Goal: Task Accomplishment & Management: Manage account settings

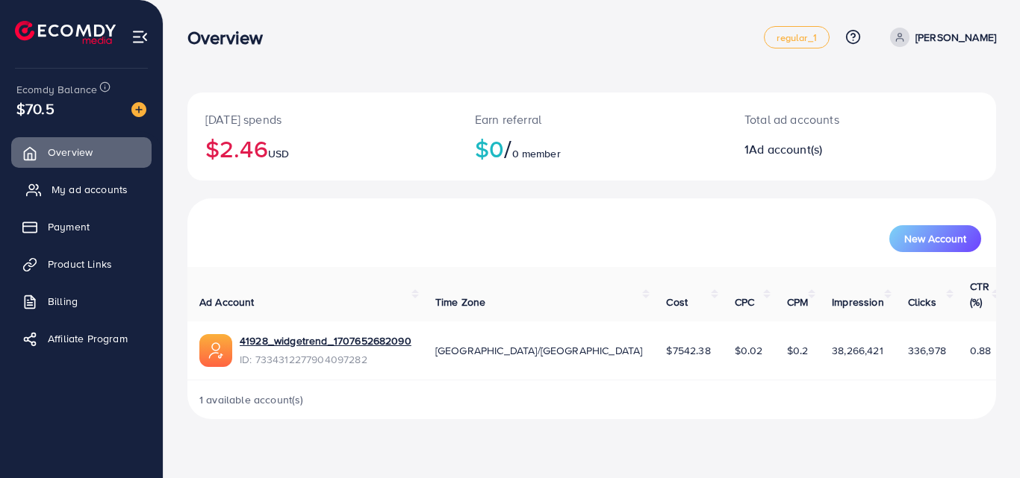
click at [104, 199] on link "My ad accounts" at bounding box center [81, 190] width 140 height 30
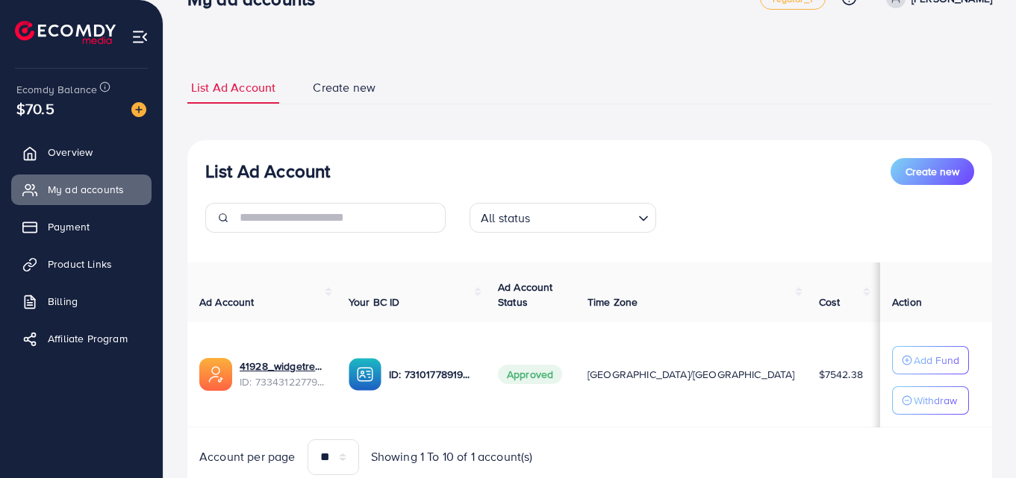
scroll to position [75, 0]
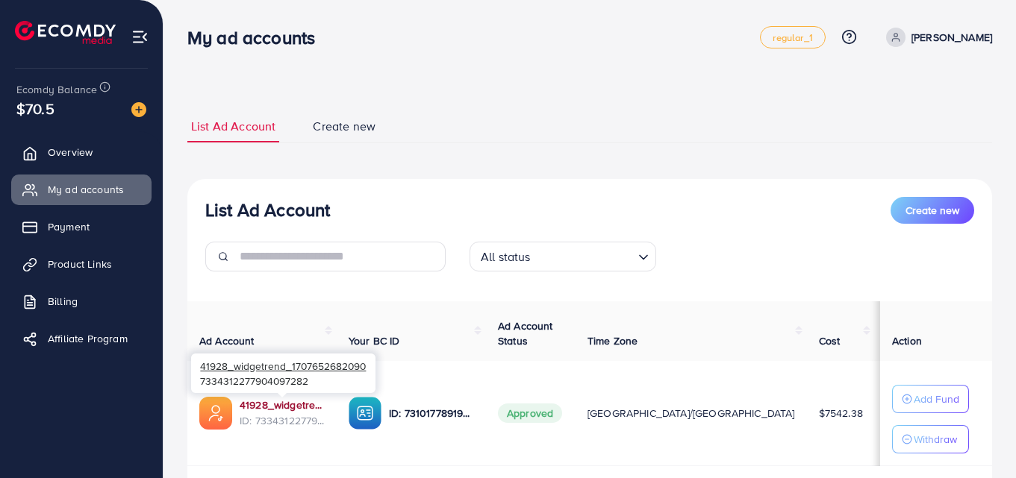
click at [266, 405] on link "41928_widgetrend_1707652682090" at bounding box center [282, 405] width 85 height 15
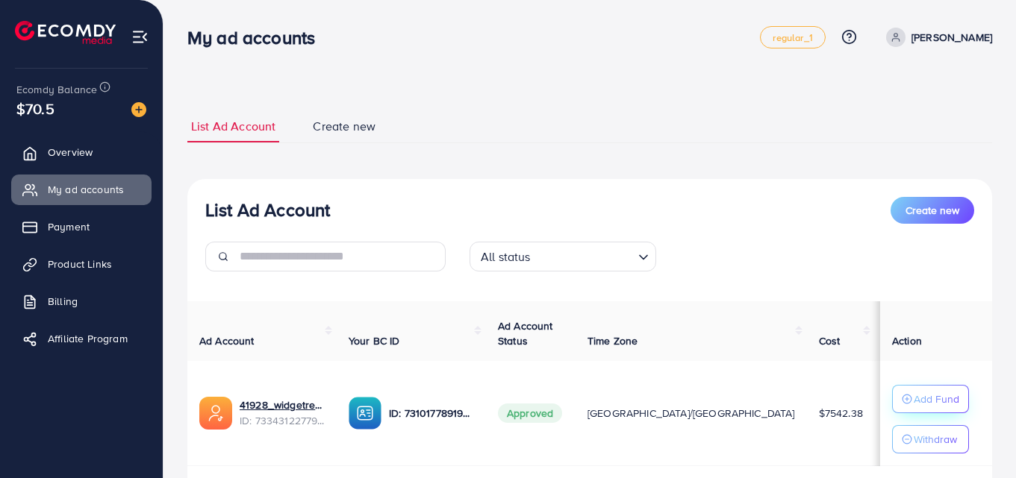
click at [917, 386] on button "Add Fund" at bounding box center [930, 399] width 77 height 28
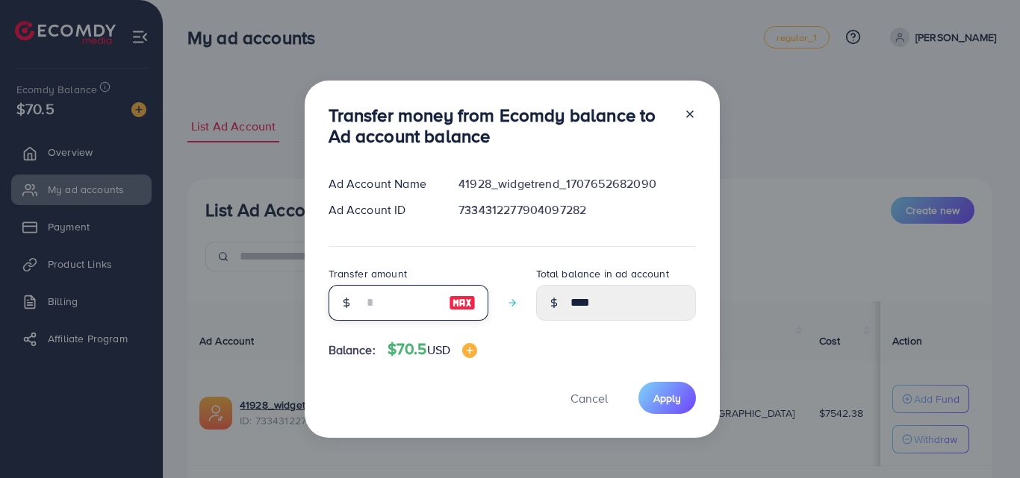
click at [405, 308] on input "number" at bounding box center [400, 303] width 75 height 36
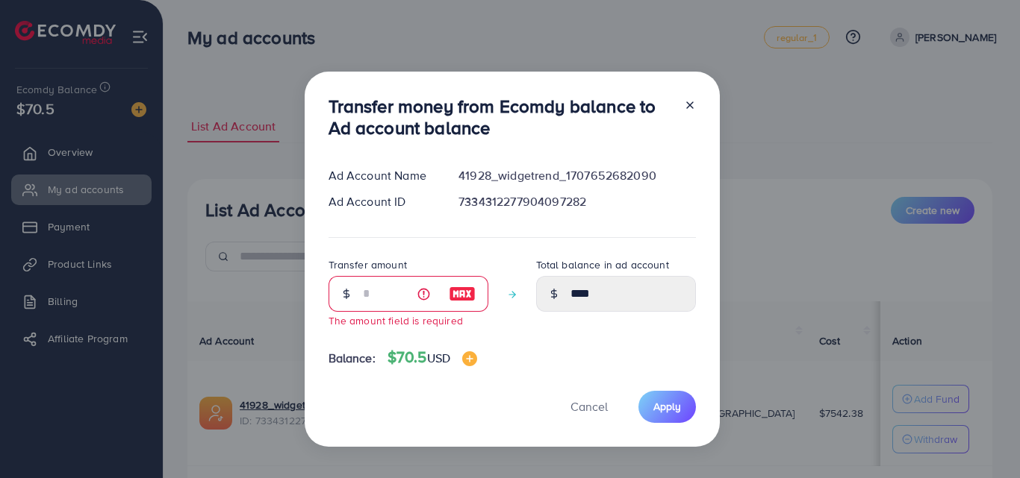
click at [687, 121] on div at bounding box center [684, 120] width 24 height 49
click at [685, 104] on icon at bounding box center [690, 105] width 12 height 12
